Goal: Navigation & Orientation: Find specific page/section

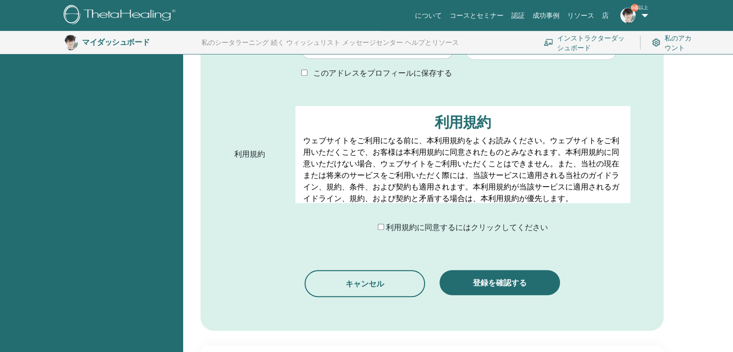
scroll to position [457, 0]
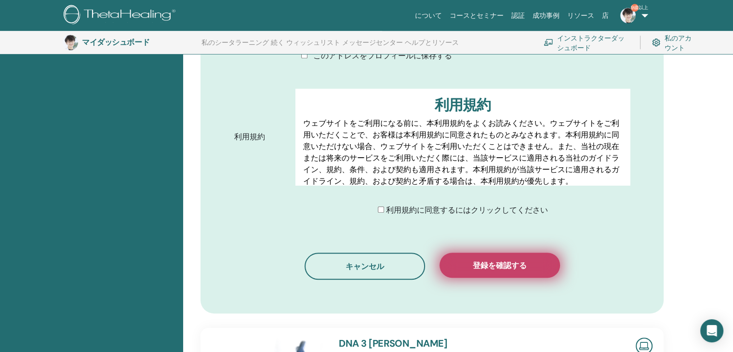
click at [500, 260] on font "登録を確認する" at bounding box center [500, 265] width 54 height 10
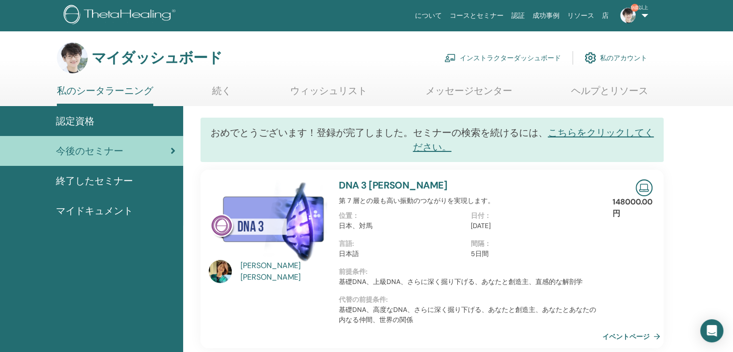
click at [644, 17] on link "9歳以上" at bounding box center [632, 15] width 40 height 31
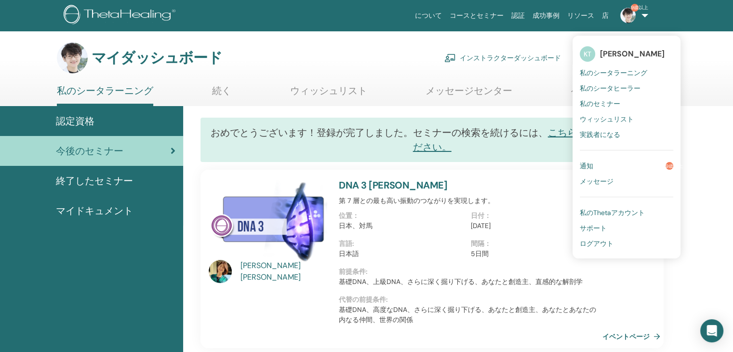
click at [638, 160] on link "通知 9歳以上" at bounding box center [626, 165] width 93 height 15
